Goal: Information Seeking & Learning: Learn about a topic

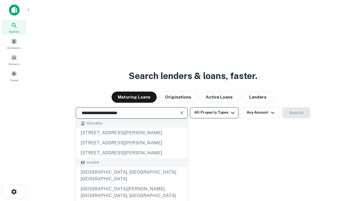
click at [131, 184] on div "[GEOGRAPHIC_DATA], [GEOGRAPHIC_DATA], [GEOGRAPHIC_DATA]" at bounding box center [131, 175] width 111 height 17
click at [214, 113] on button "All Property Types" at bounding box center [214, 112] width 49 height 11
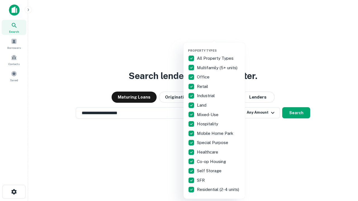
type input "**********"
click at [219, 47] on button "button" at bounding box center [219, 47] width 62 height 0
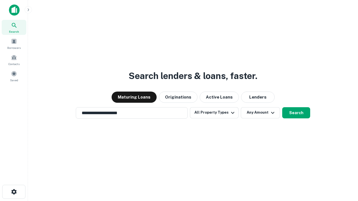
scroll to position [3, 67]
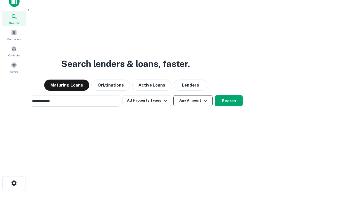
click at [173, 95] on button "Any Amount" at bounding box center [192, 100] width 39 height 11
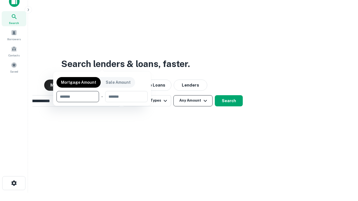
scroll to position [9, 0]
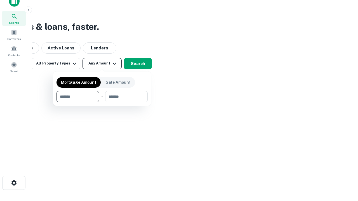
type input "*******"
click at [102, 102] on button "button" at bounding box center [101, 102] width 91 height 0
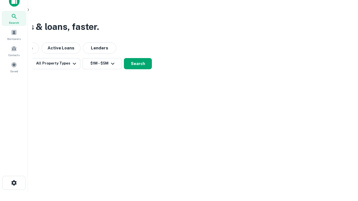
scroll to position [3, 103]
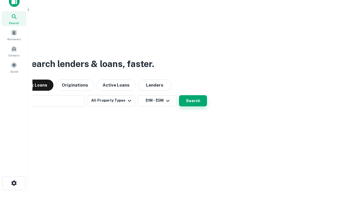
click at [179, 95] on button "Search" at bounding box center [193, 100] width 28 height 11
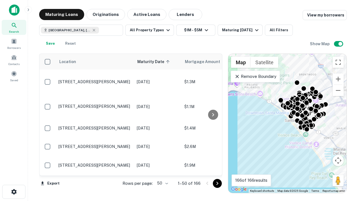
click at [162, 183] on body "Search Borrowers Contacts Saved Maturing Loans Originations Active Loans Lender…" at bounding box center [179, 100] width 358 height 201
click at [162, 169] on li "25" at bounding box center [162, 169] width 16 height 10
